Goal: Find specific page/section: Find specific page/section

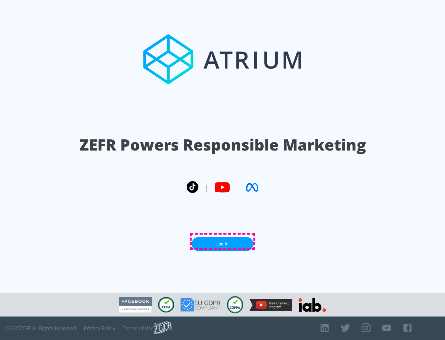
click at [222, 241] on link "Log In" at bounding box center [223, 244] width 62 height 14
